Goal: Information Seeking & Learning: Learn about a topic

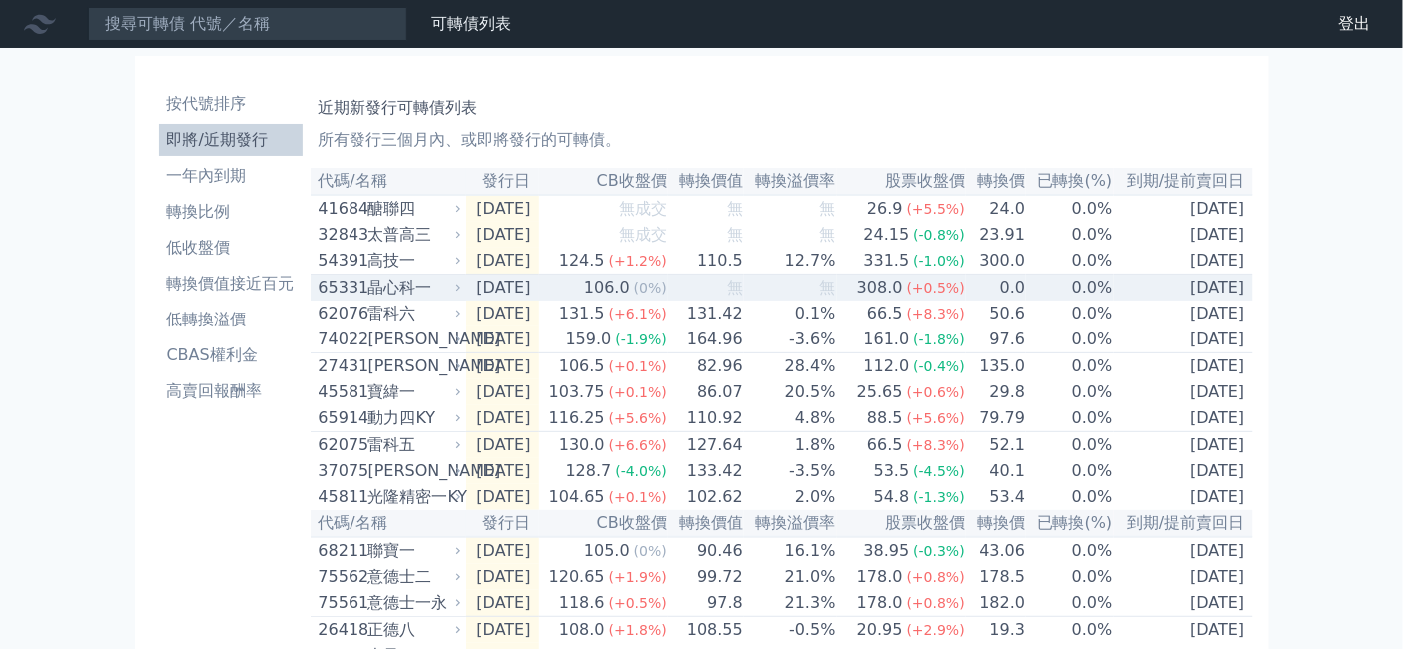
click at [369, 300] on div "晶心科一" at bounding box center [414, 288] width 90 height 24
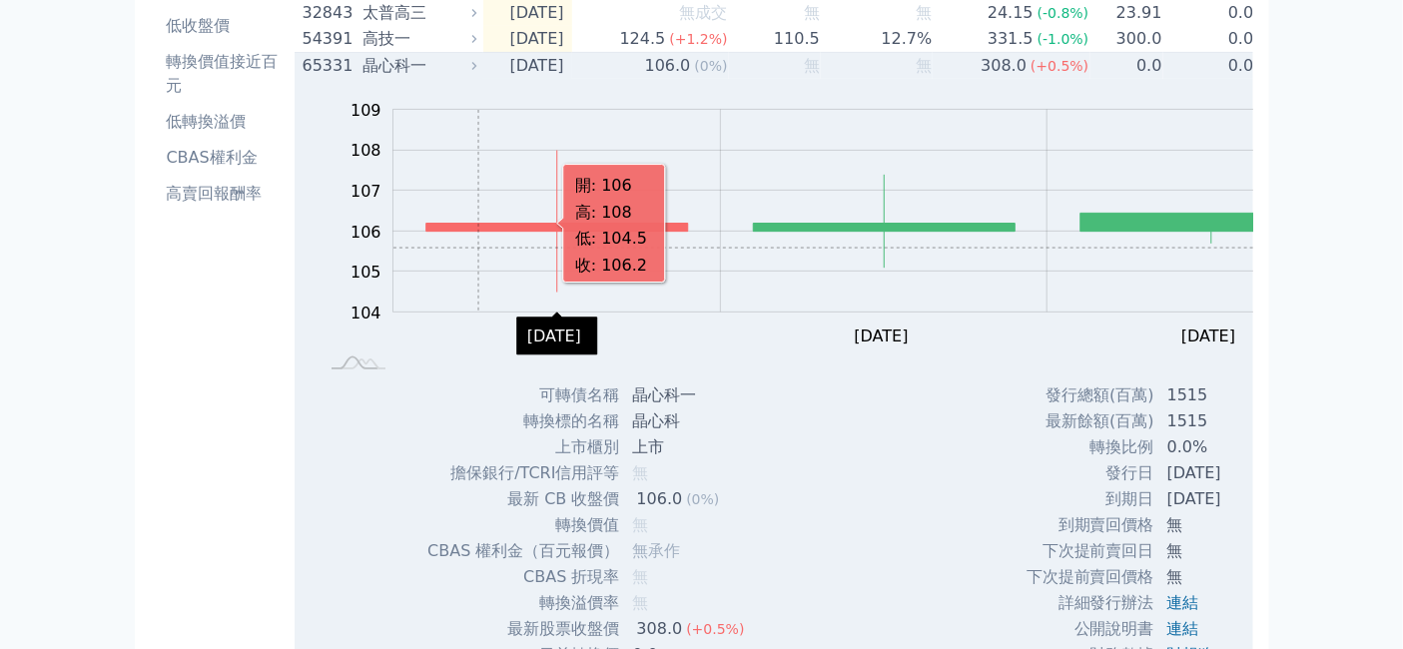
scroll to position [333, 0]
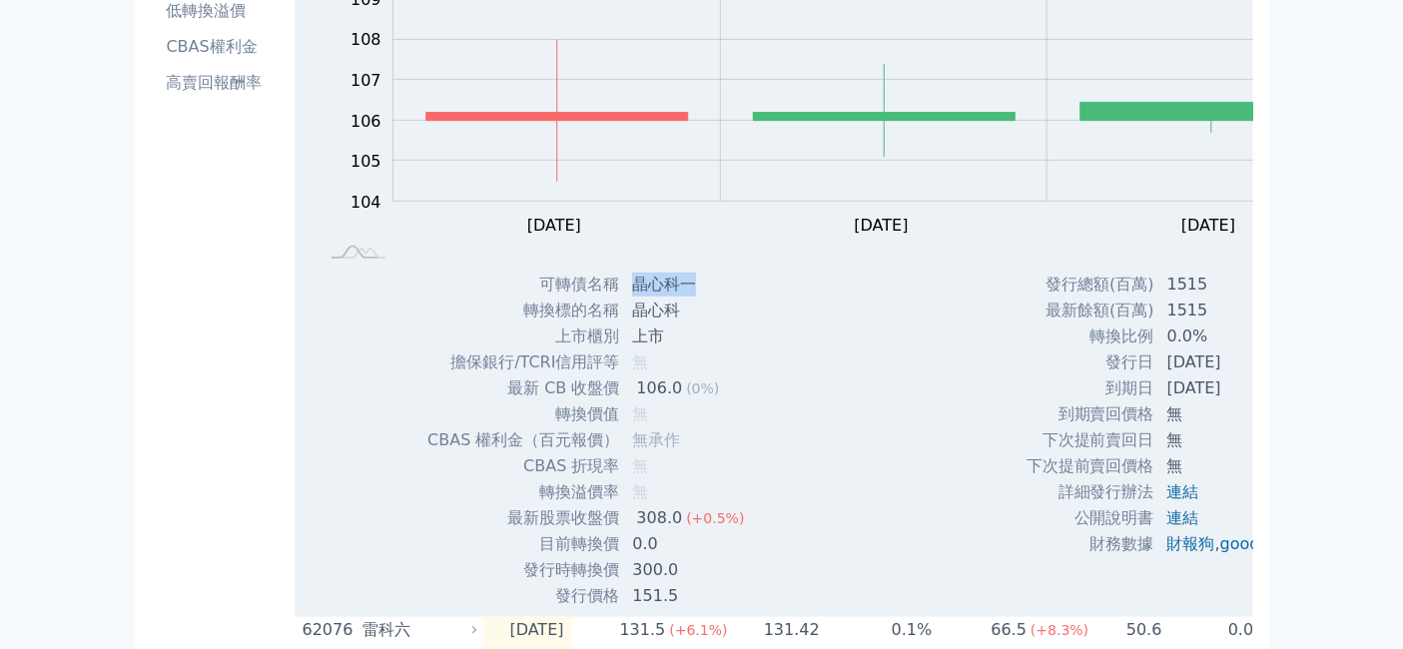
drag, startPoint x: 585, startPoint y: 376, endPoint x: 656, endPoint y: 383, distance: 71.3
click at [656, 298] on td "晶心科一" at bounding box center [690, 285] width 140 height 26
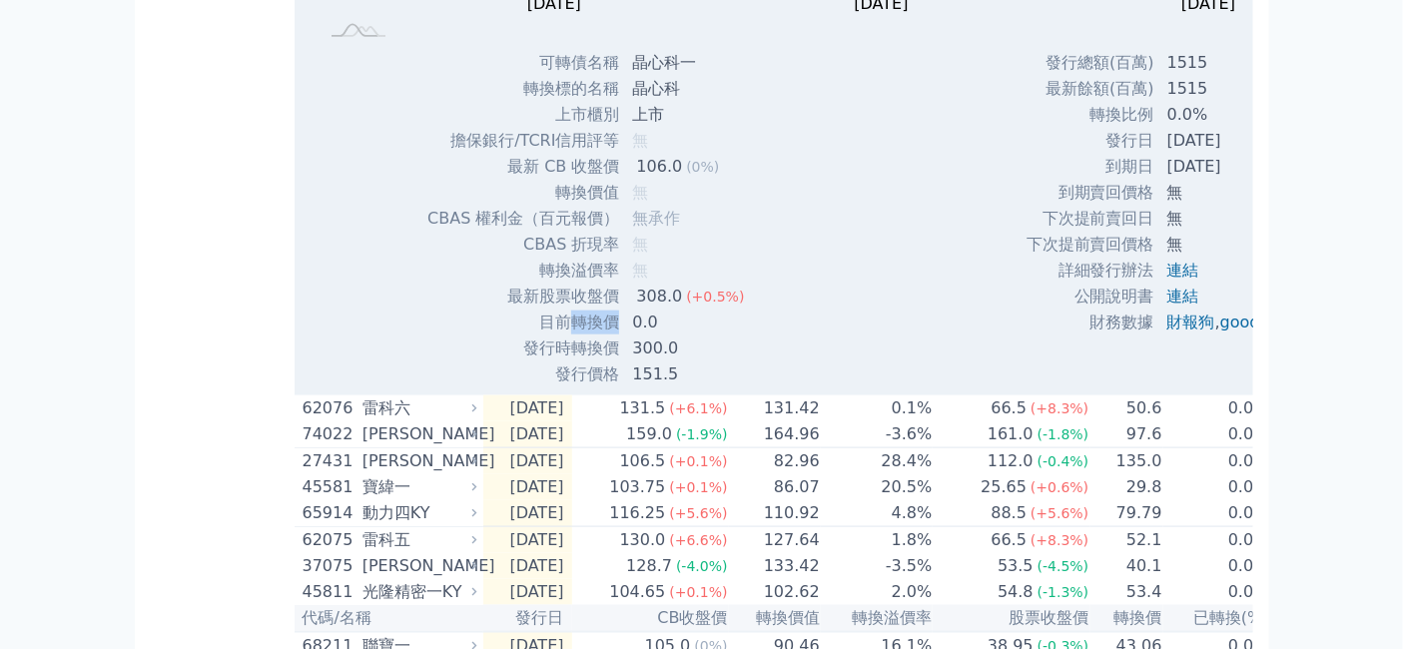
drag, startPoint x: 508, startPoint y: 475, endPoint x: 560, endPoint y: 489, distance: 53.8
click at [560, 336] on td "目前轉換價" at bounding box center [523, 323] width 194 height 26
copy td "轉換價"
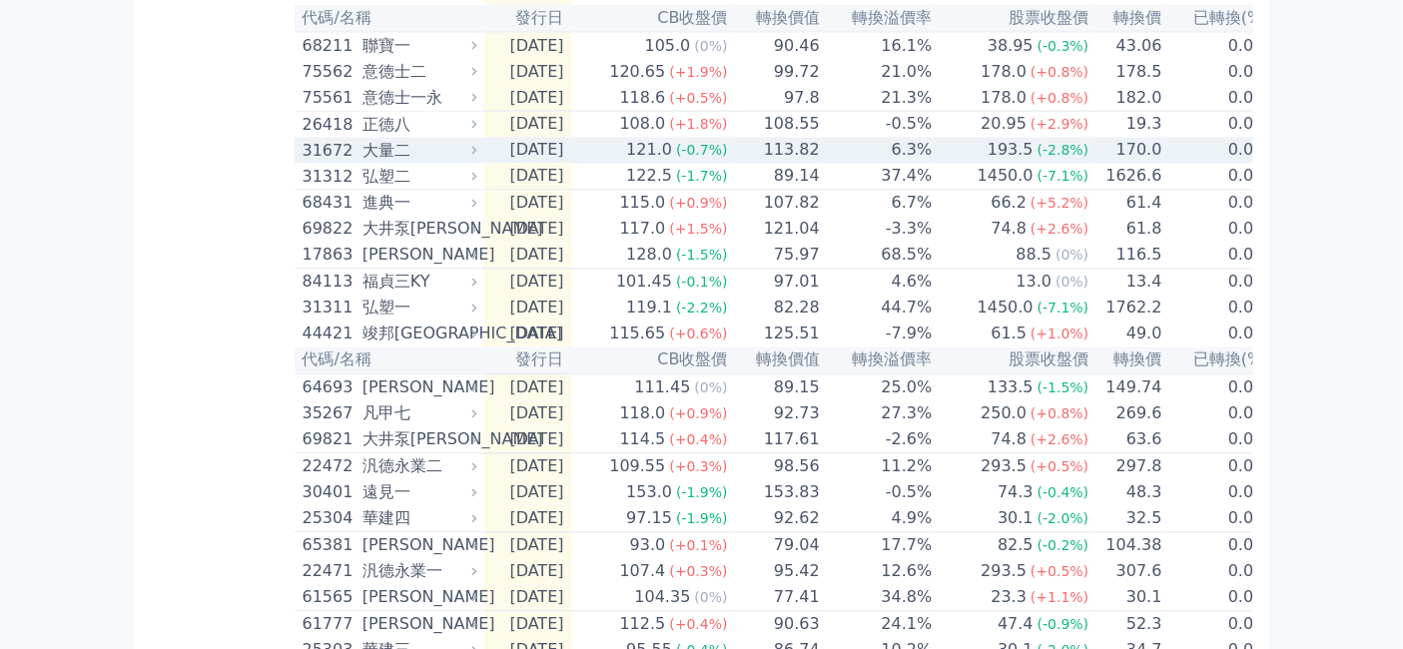
scroll to position [1220, 0]
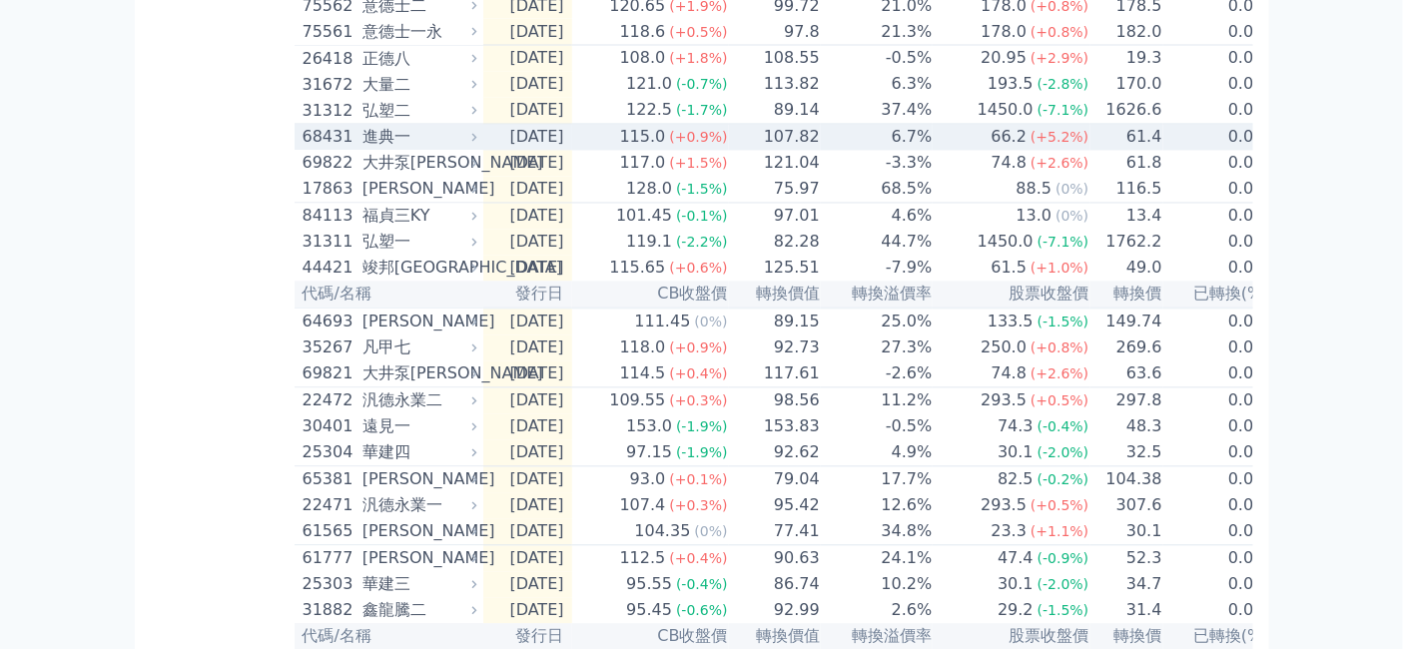
click at [363, 150] on div "進典一" at bounding box center [418, 138] width 110 height 24
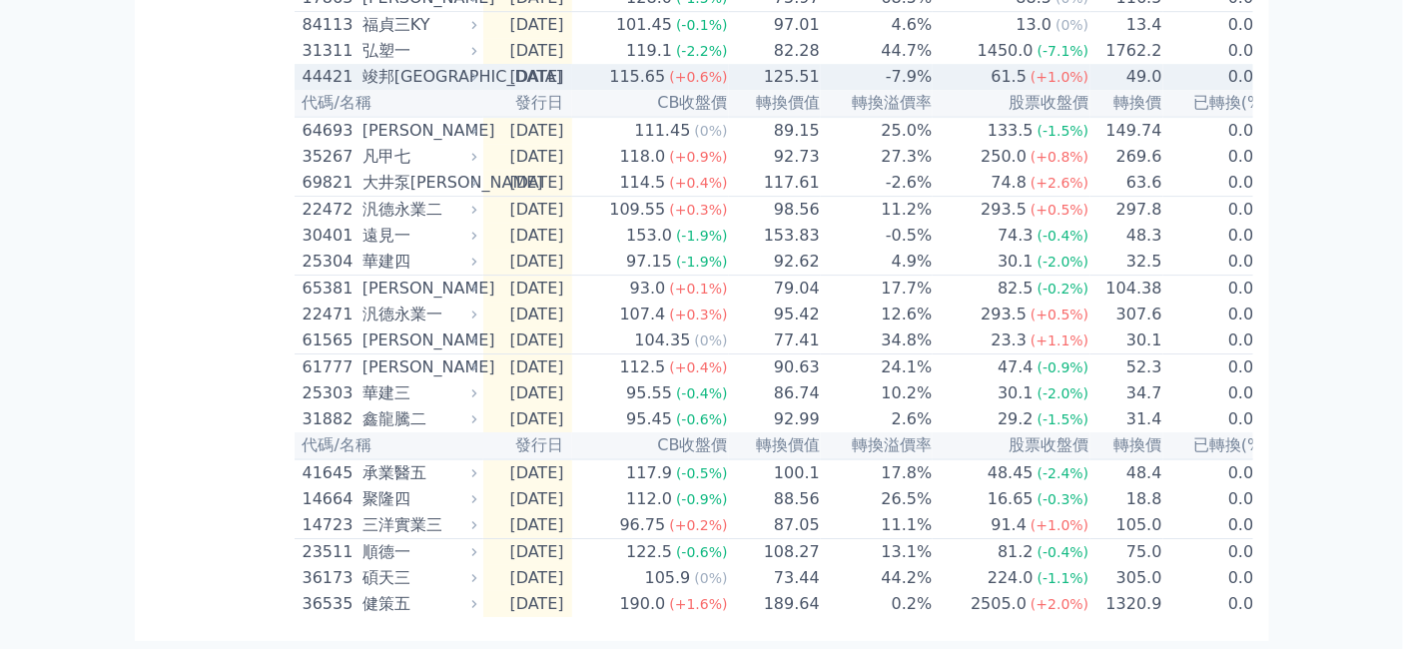
scroll to position [2441, 0]
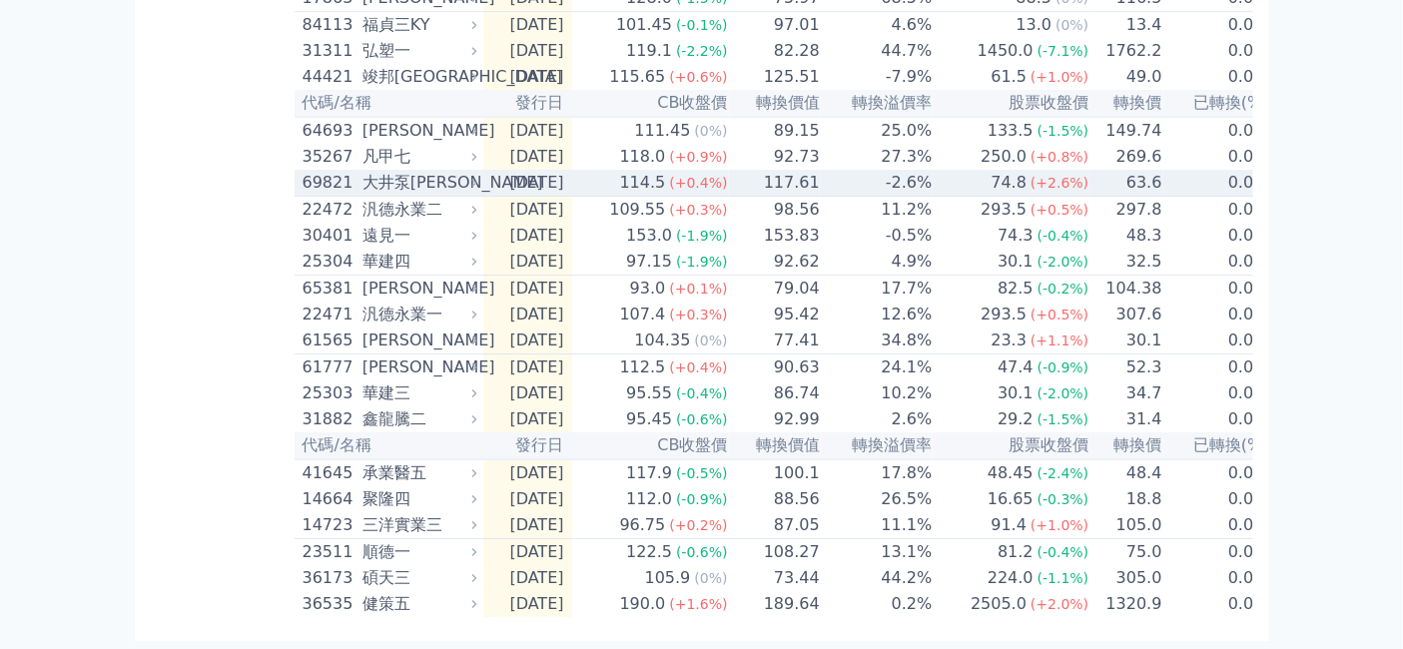
click at [363, 195] on div "大井泵[PERSON_NAME]" at bounding box center [418, 183] width 110 height 24
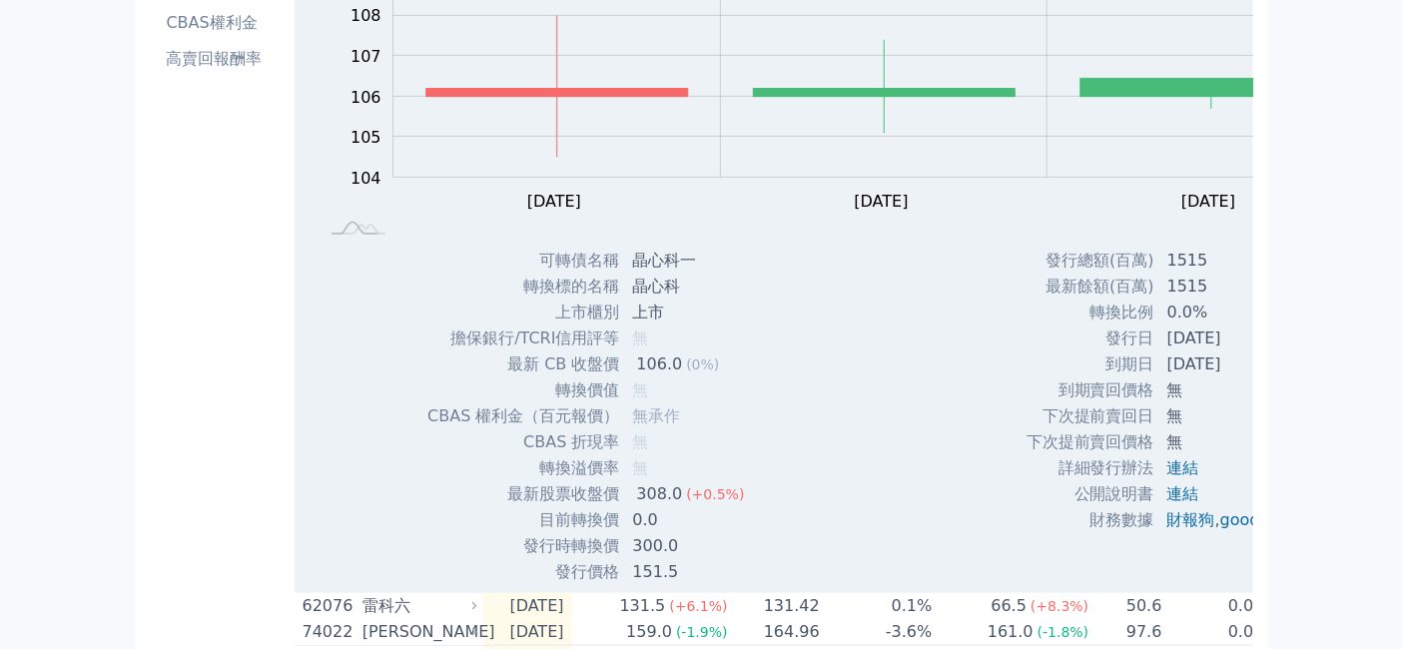
scroll to position [246, 0]
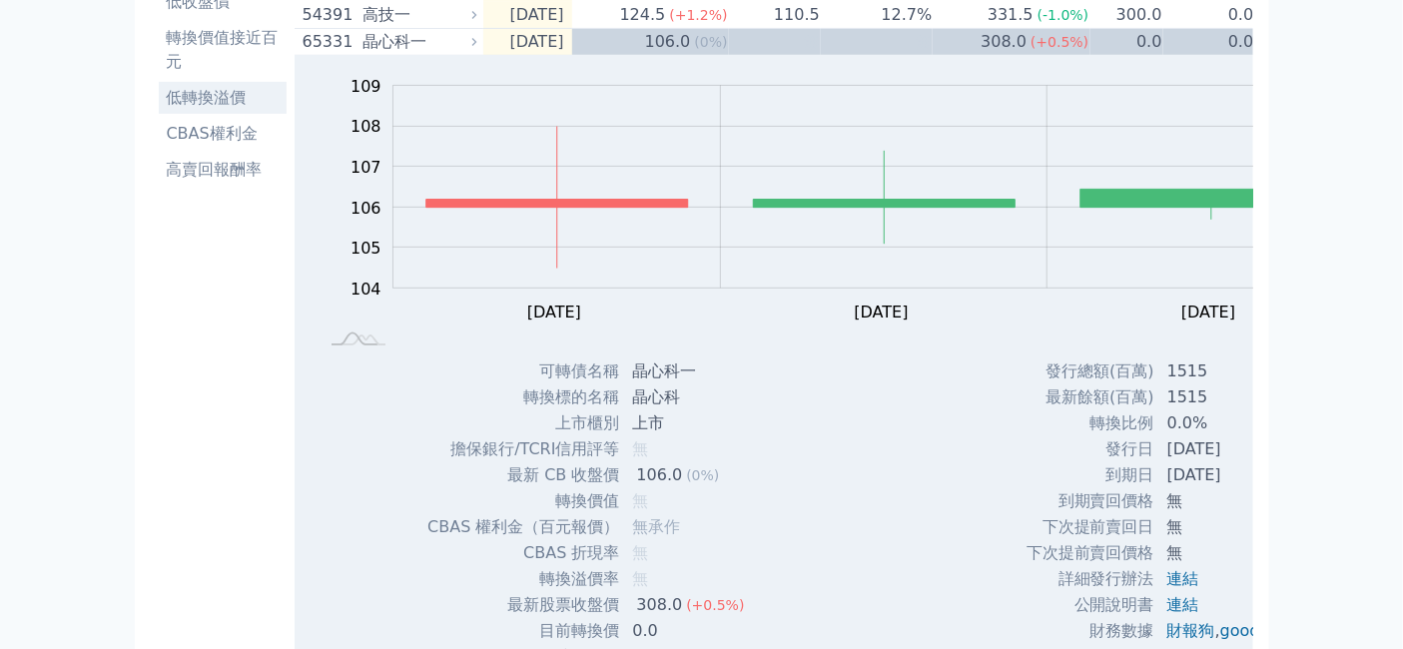
click at [159, 110] on li "低轉換溢價" at bounding box center [223, 98] width 128 height 24
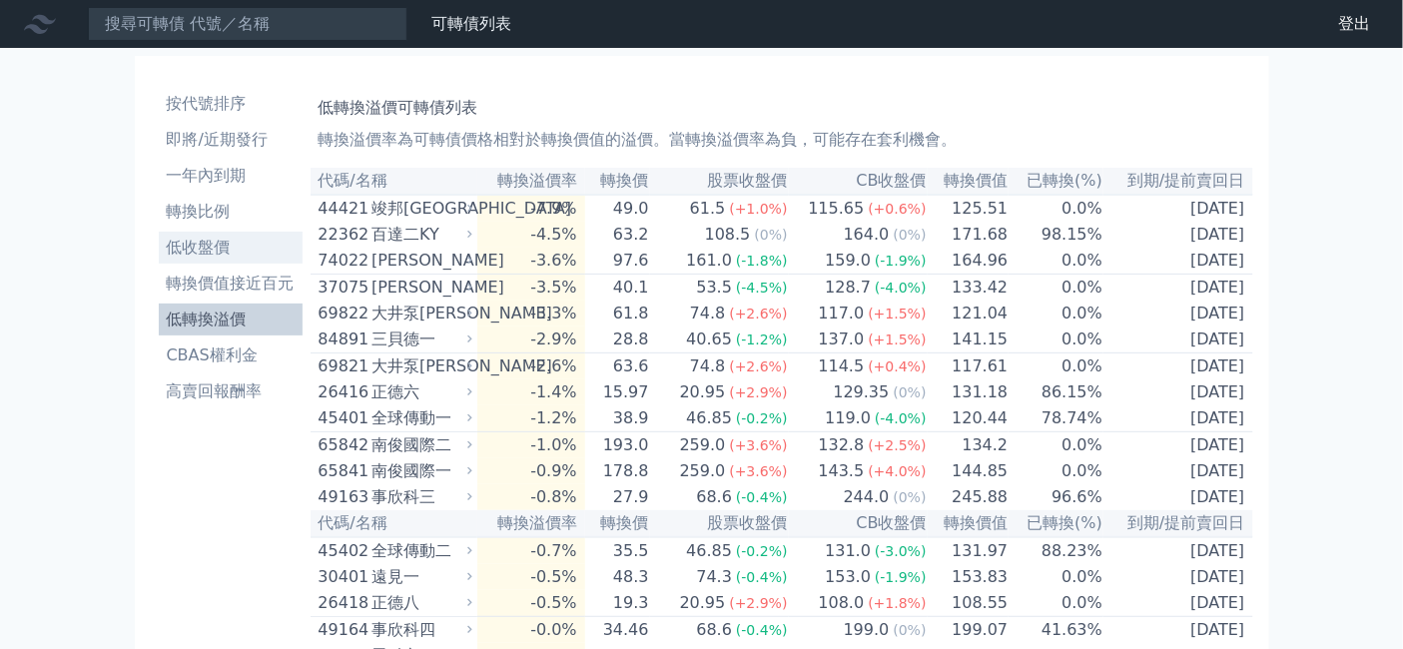
click at [159, 260] on li "低收盤價" at bounding box center [231, 248] width 144 height 24
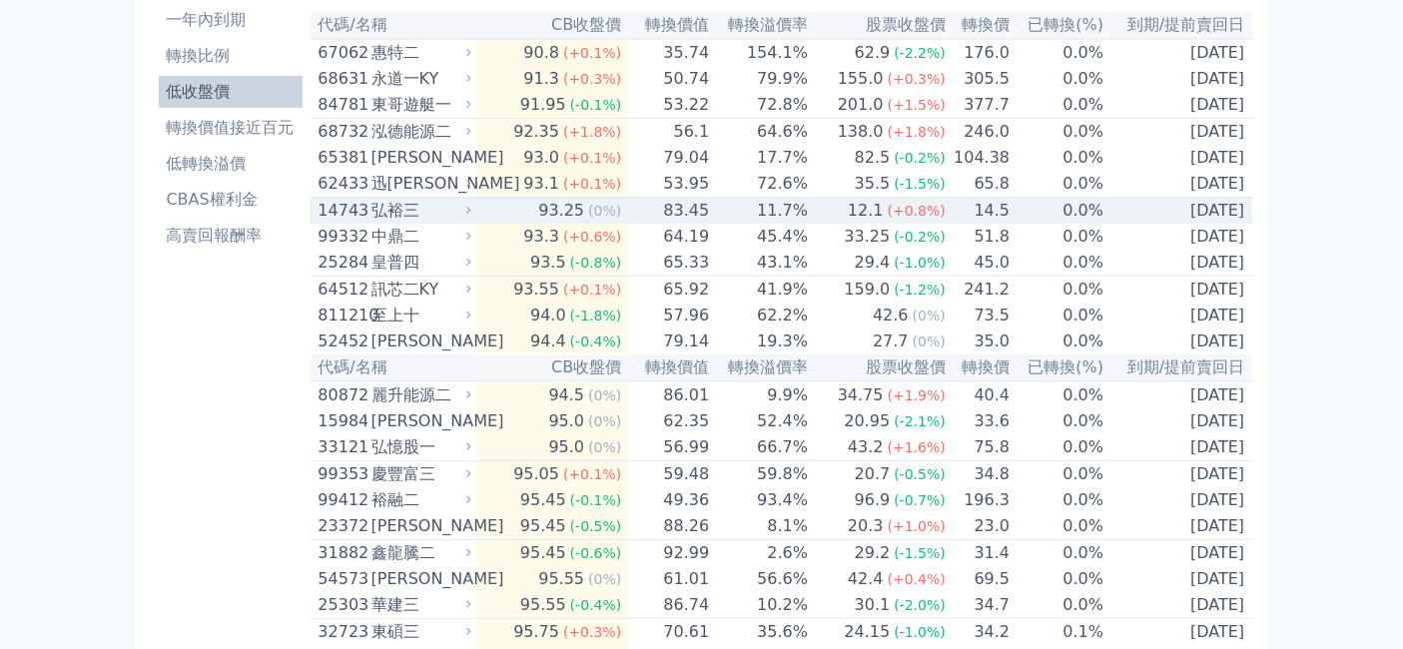
scroll to position [222, 0]
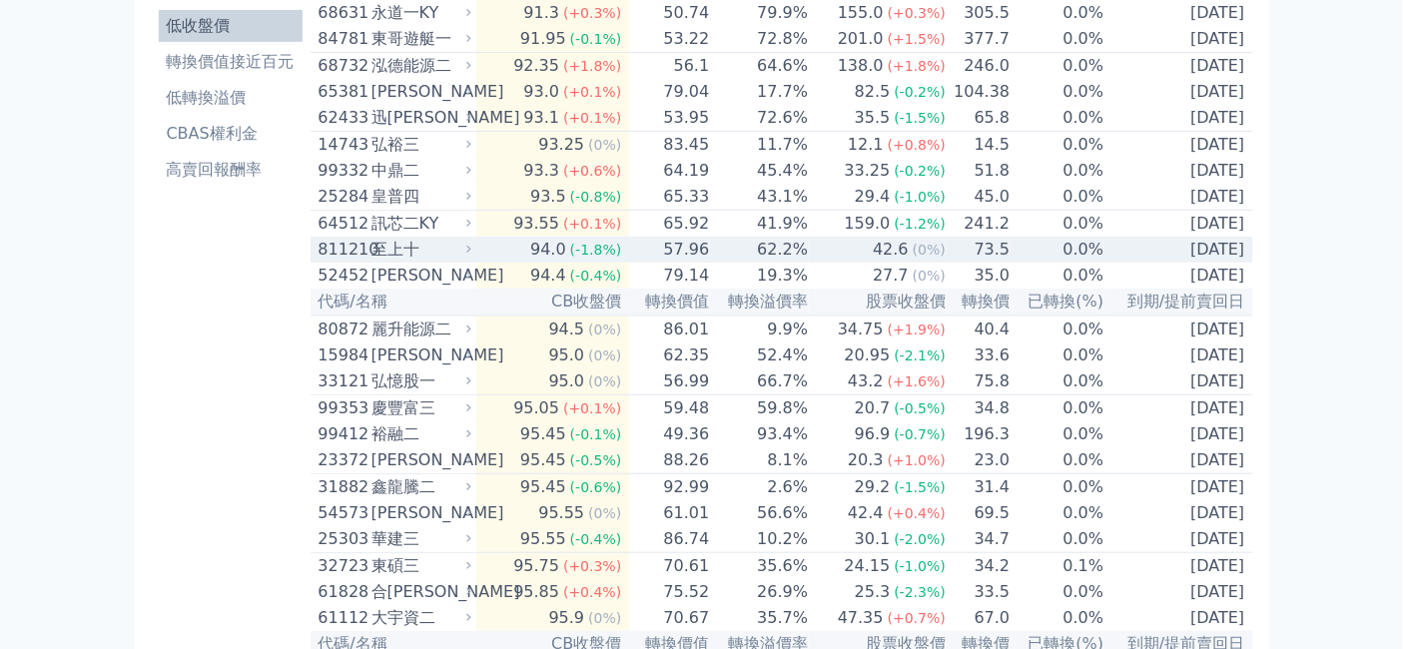
click at [372, 262] on div "至上十" at bounding box center [420, 250] width 96 height 24
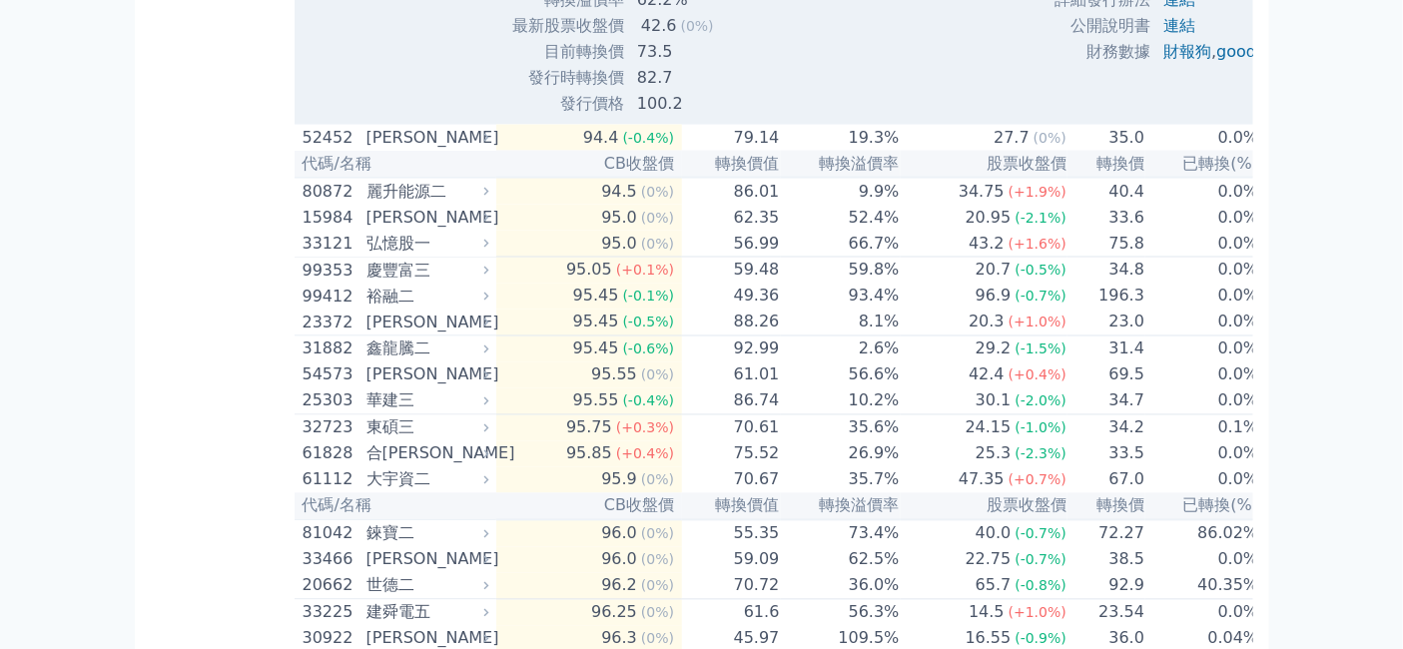
scroll to position [1110, 0]
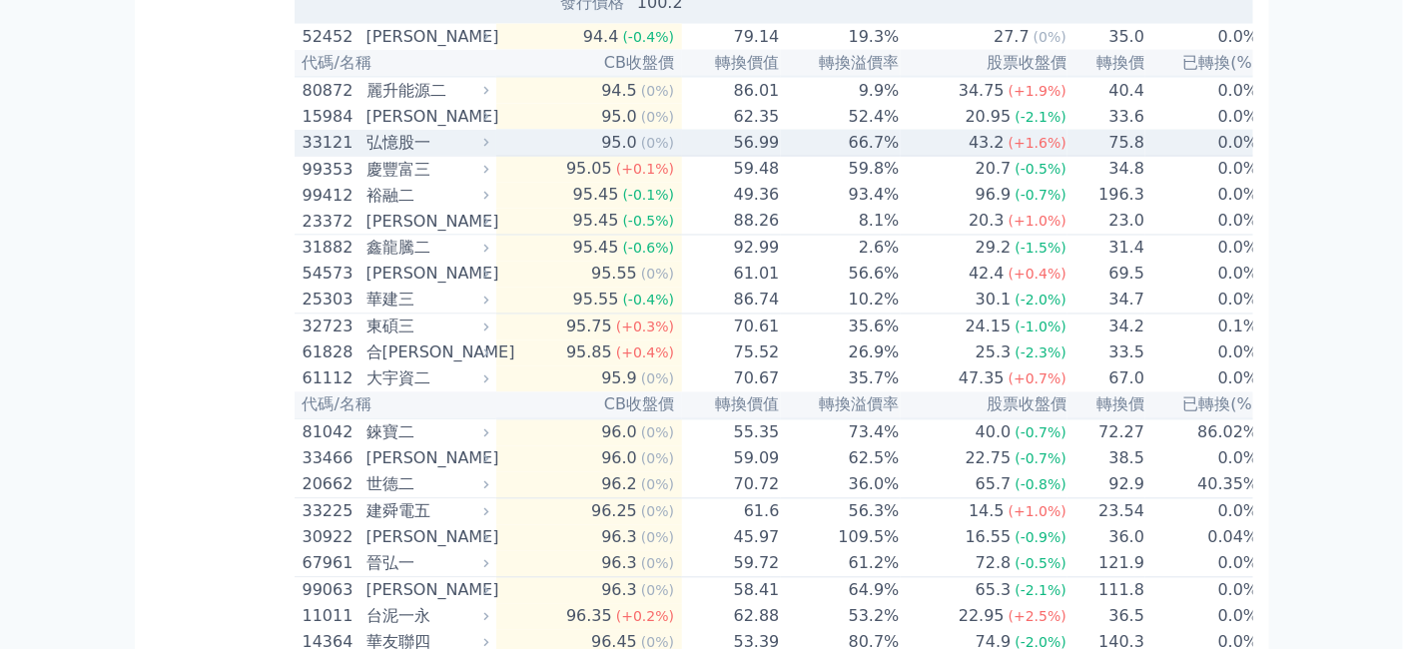
click at [367, 155] on div "弘憶股一" at bounding box center [426, 143] width 118 height 24
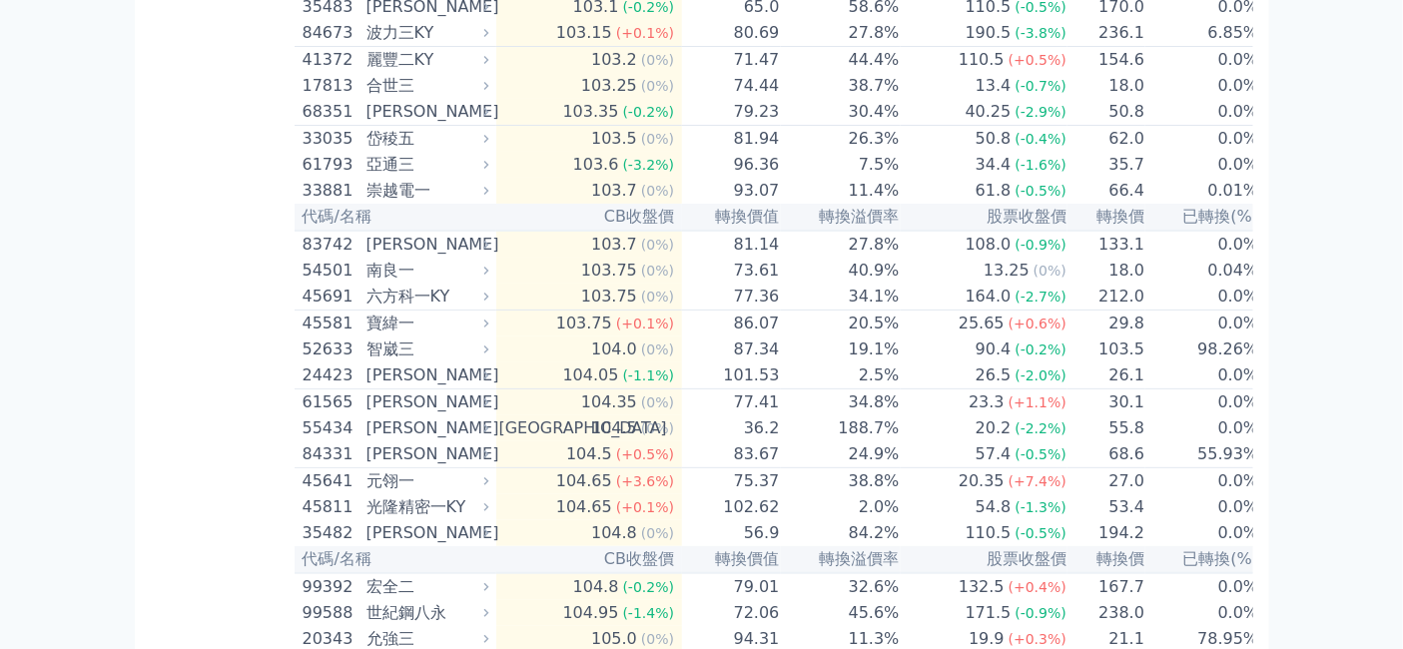
scroll to position [5104, 0]
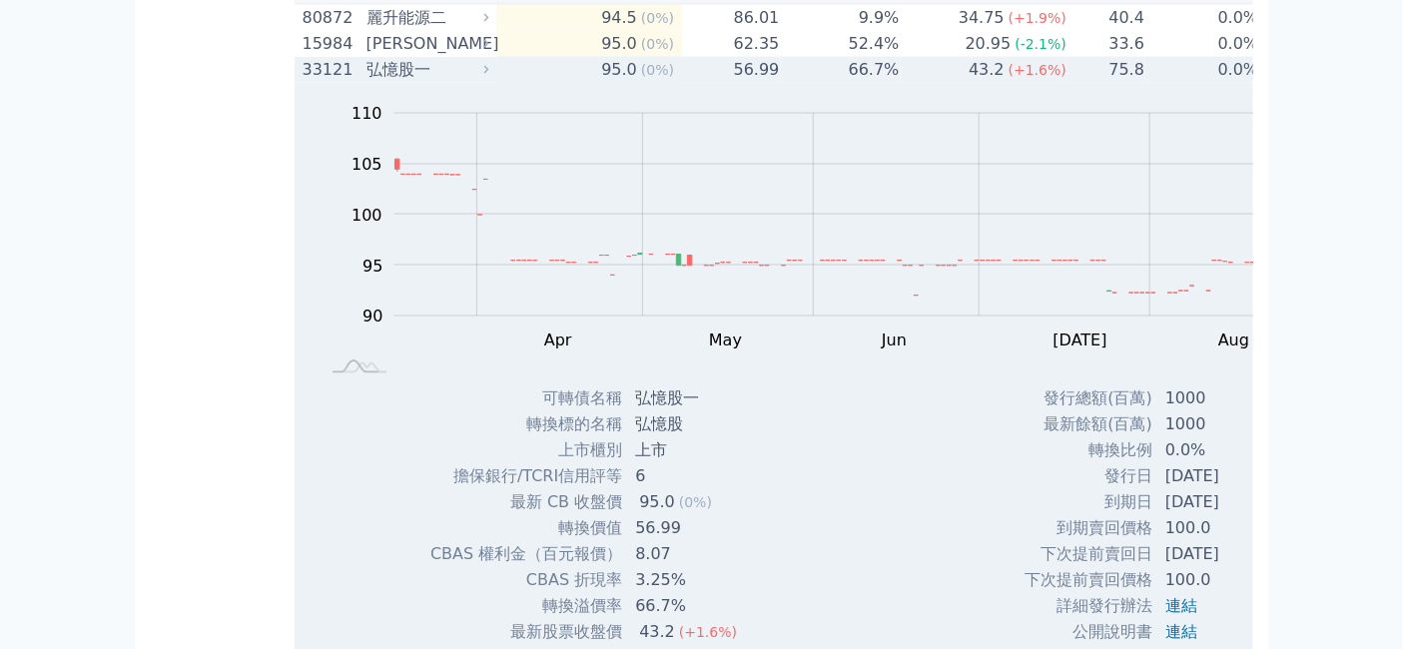
scroll to position [1110, 0]
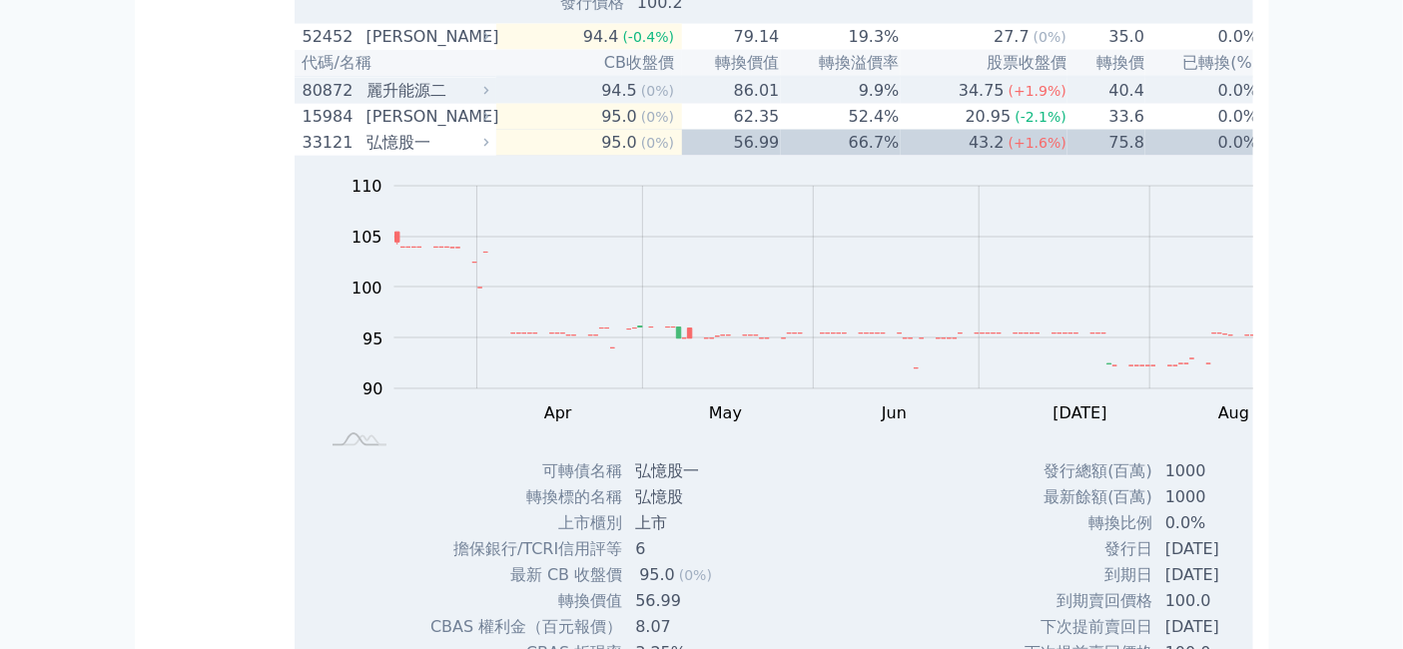
click at [367, 103] on div "麗升能源二" at bounding box center [426, 91] width 118 height 24
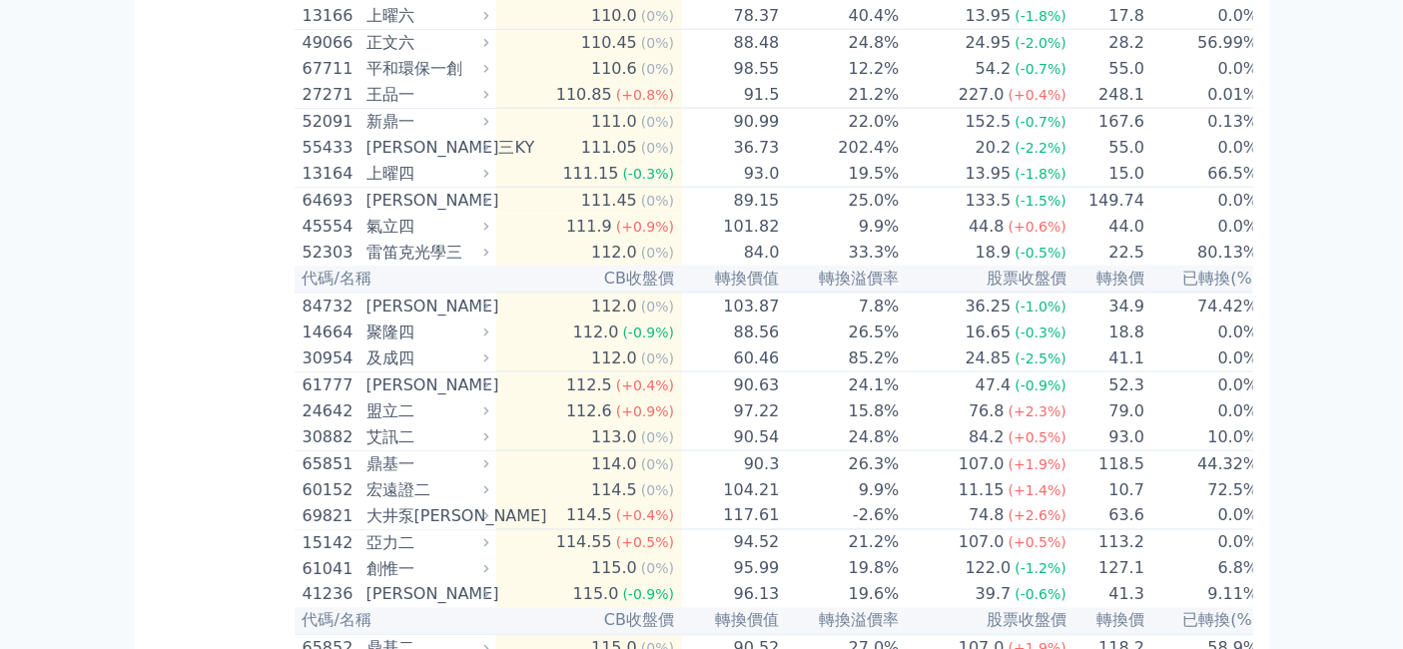
scroll to position [8433, 0]
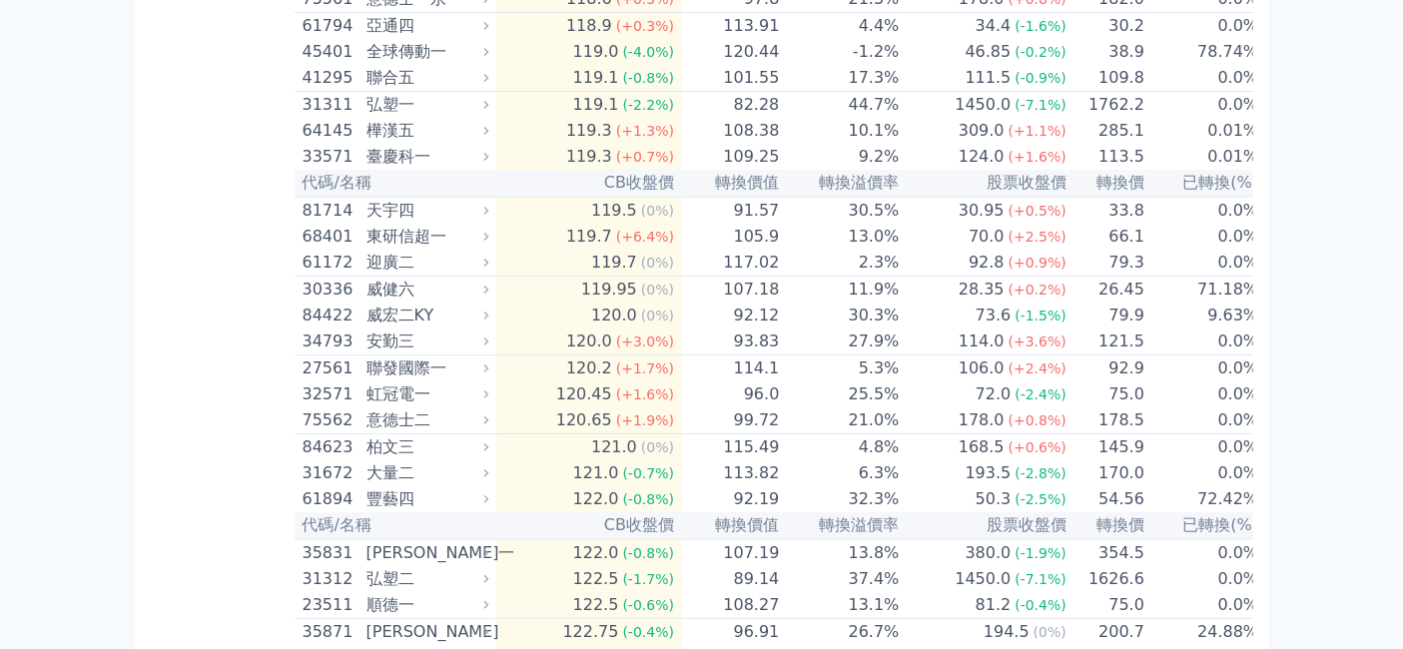
scroll to position [10098, 0]
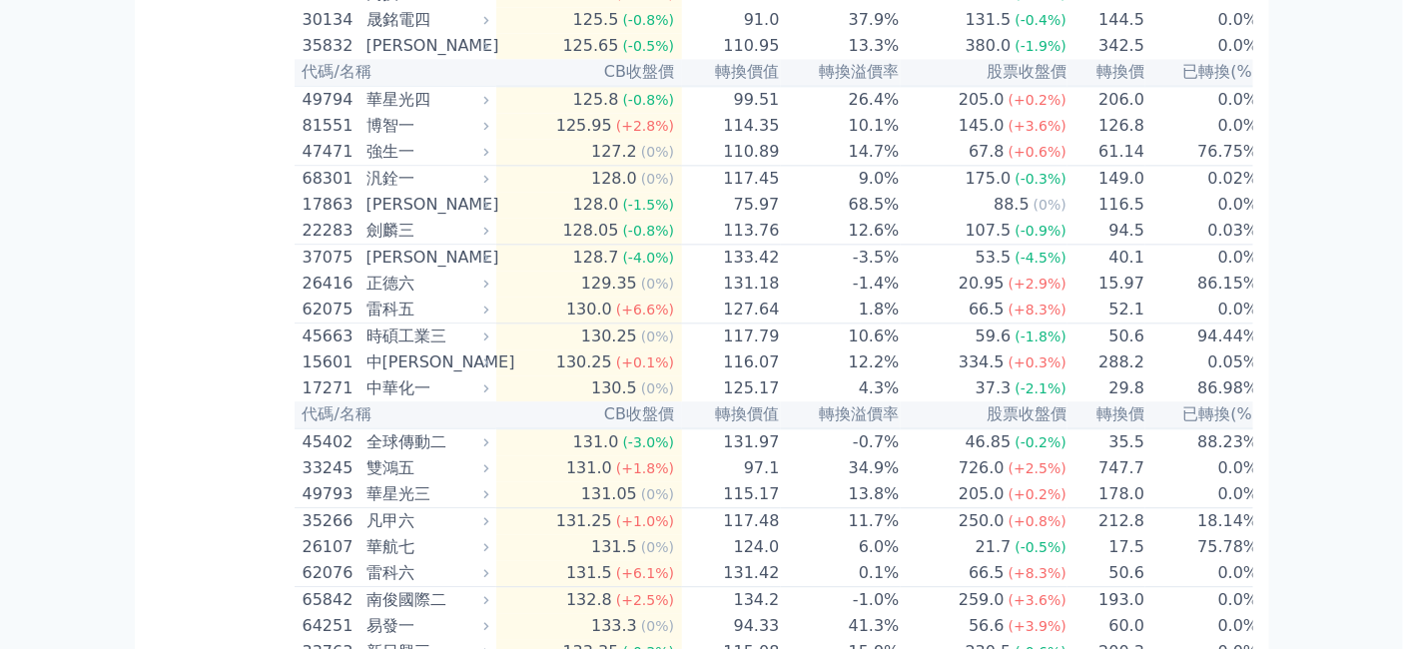
scroll to position [11651, 0]
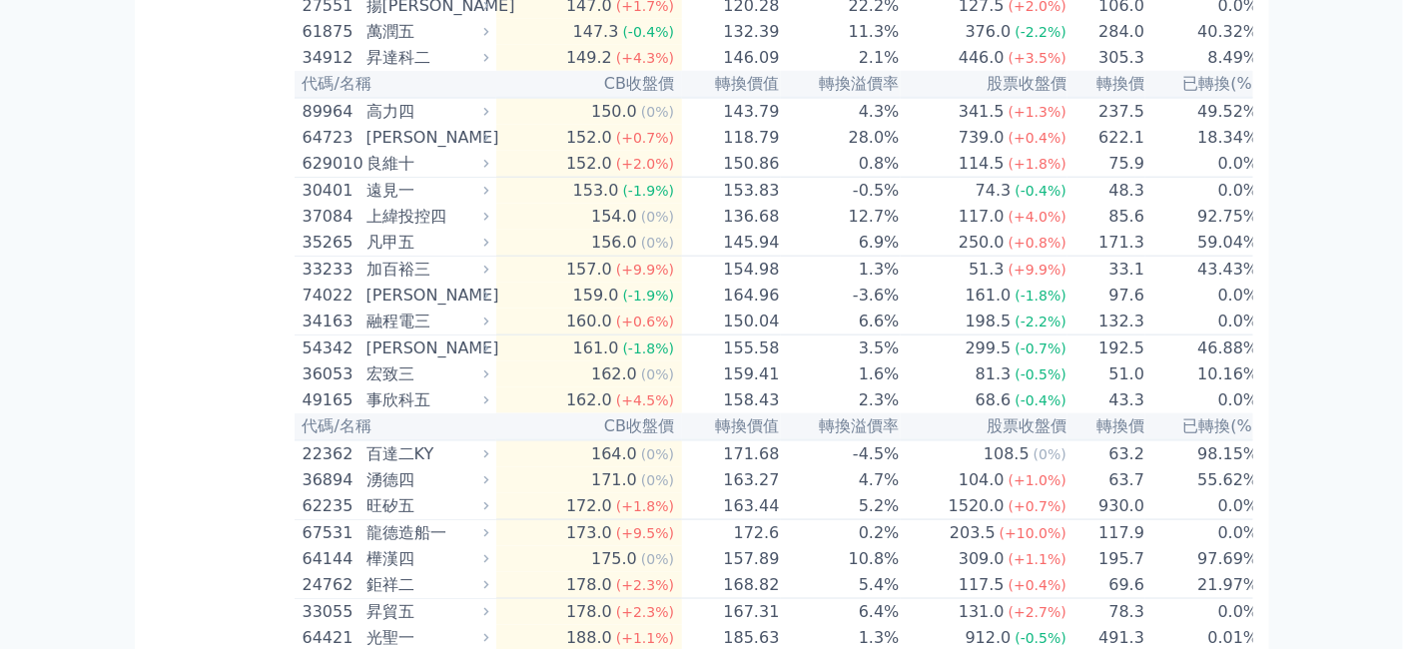
scroll to position [13316, 0]
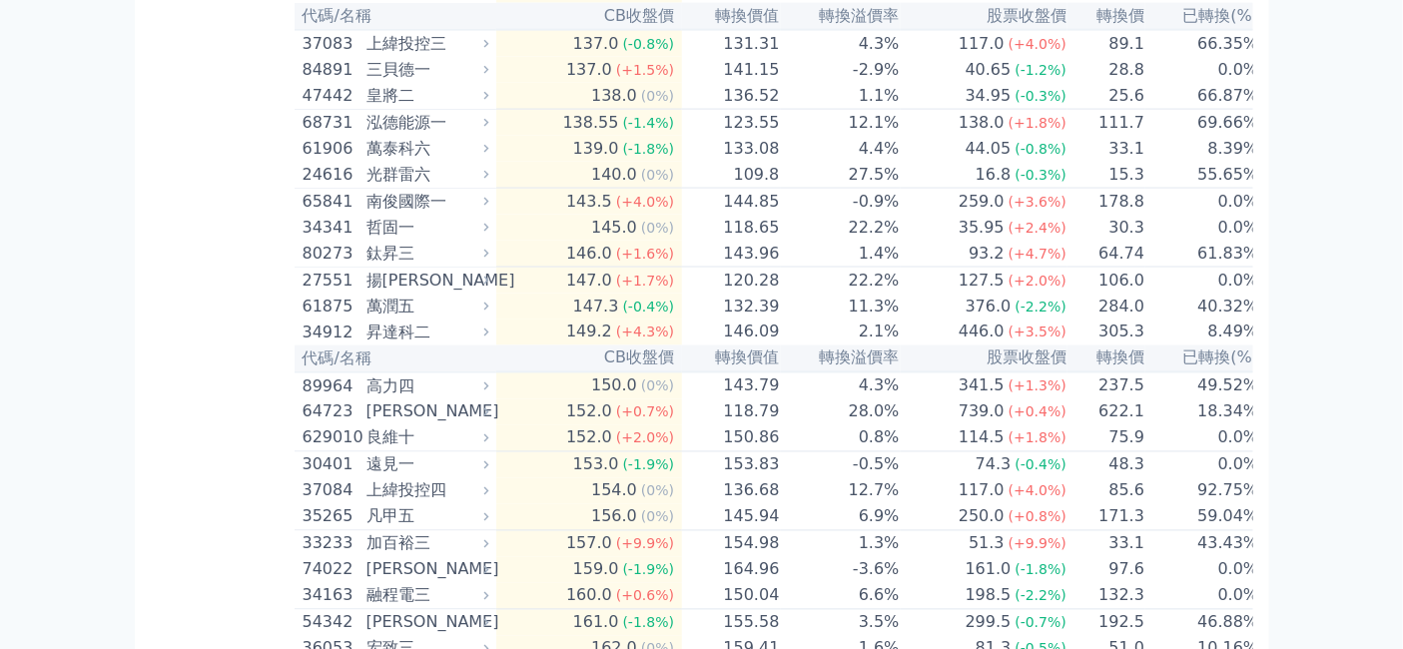
scroll to position [13537, 0]
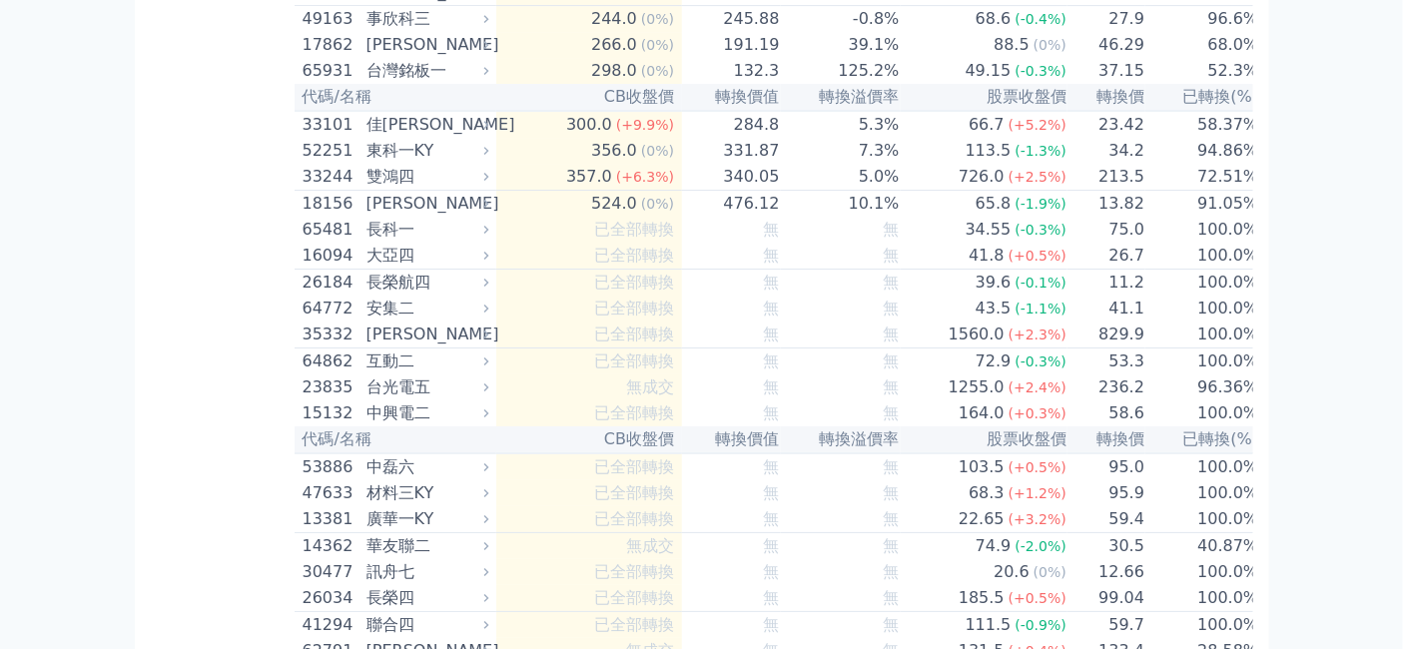
scroll to position [14981, 0]
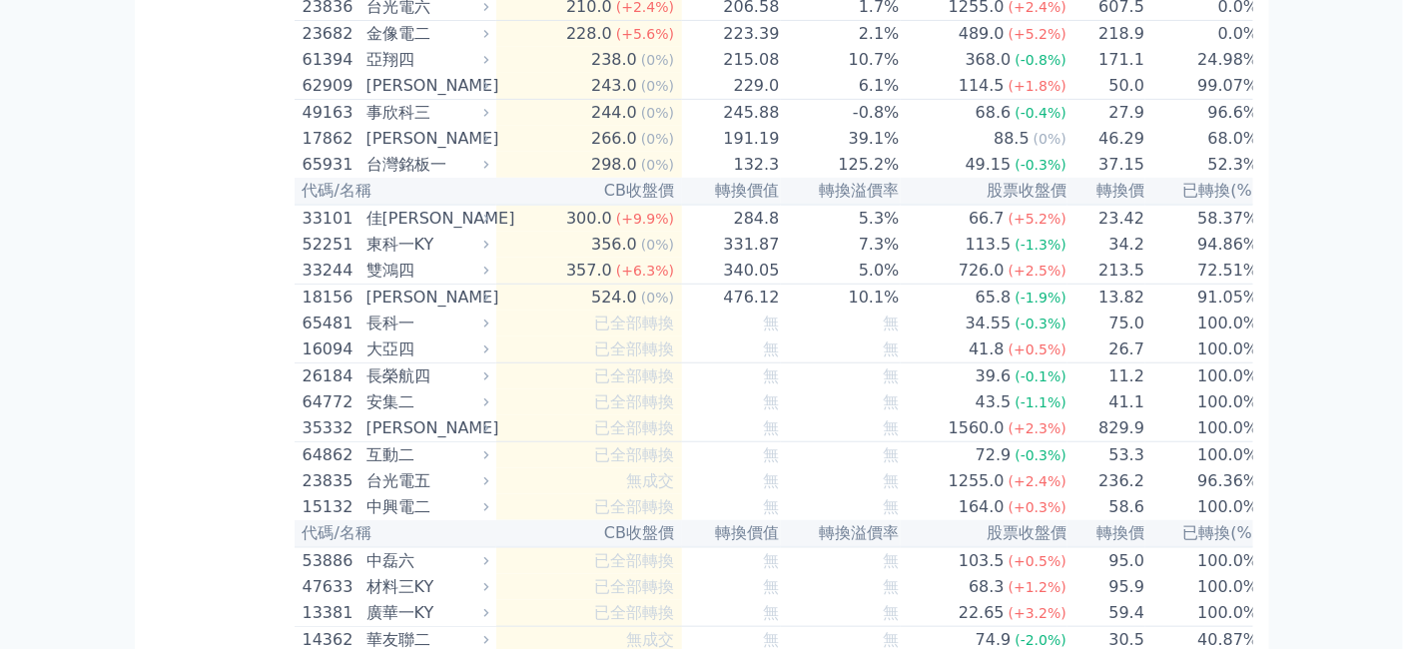
scroll to position [15313, 0]
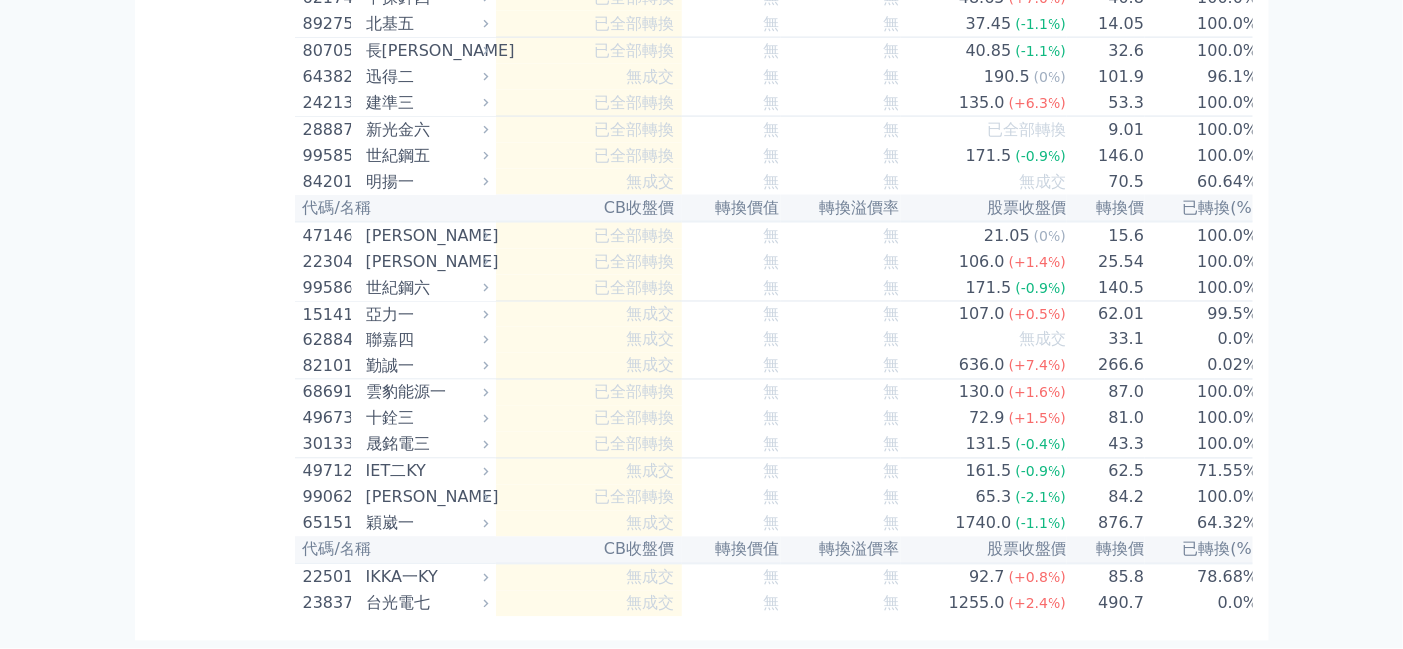
scroll to position [16978, 0]
